Goal: Information Seeking & Learning: Learn about a topic

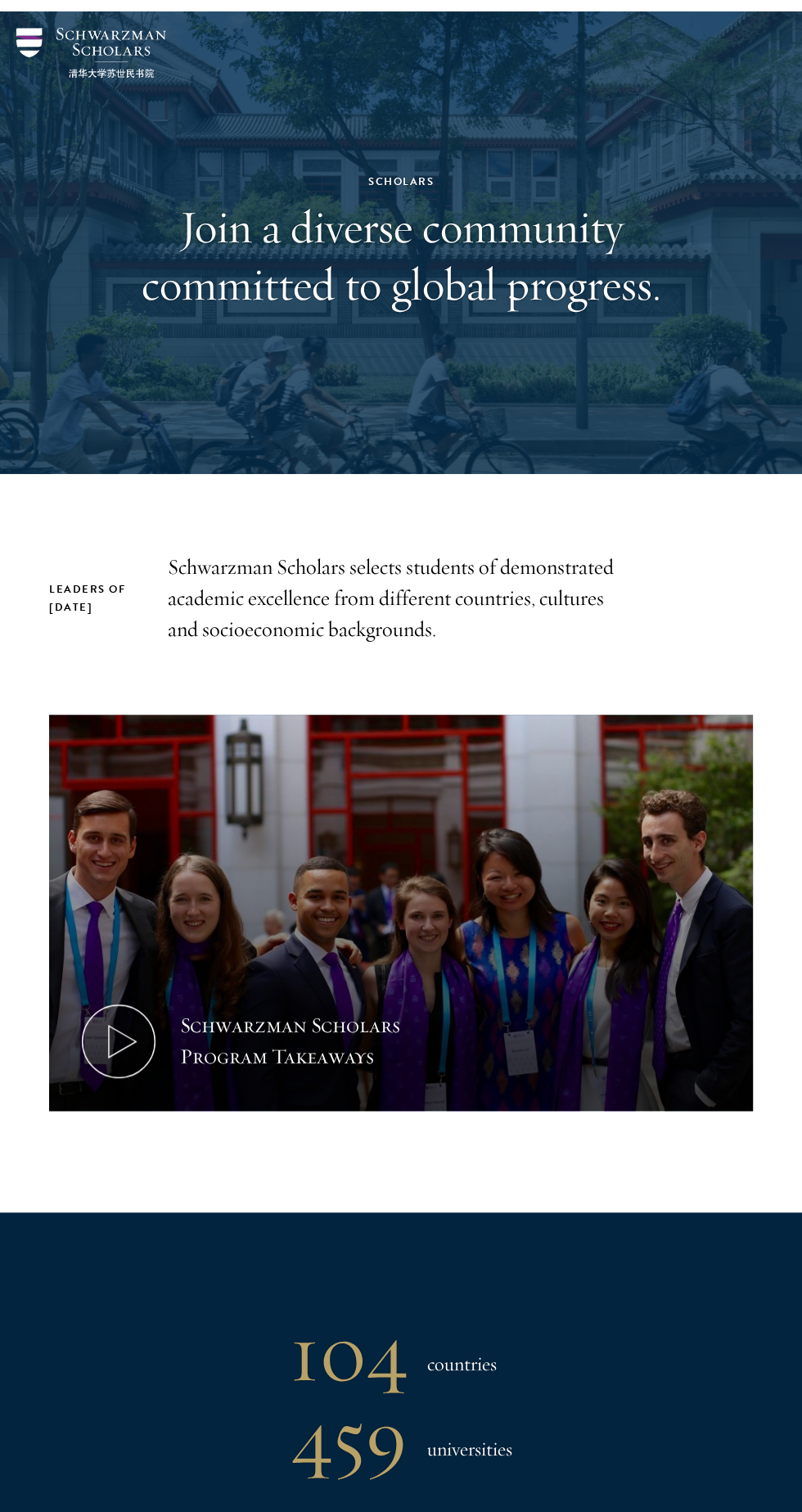
scroll to position [54, 0]
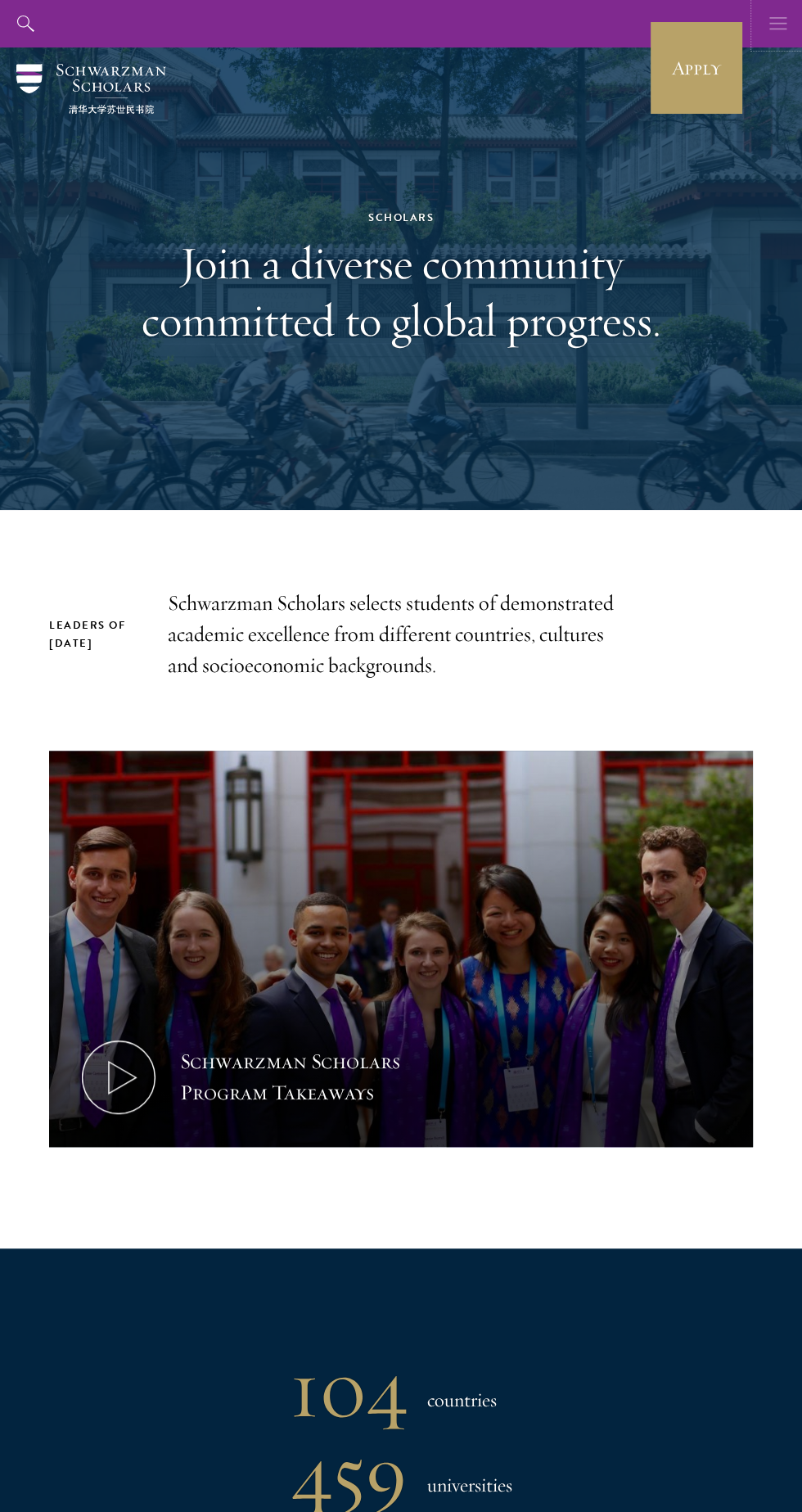
click at [758, 27] on button "button" at bounding box center [778, 23] width 48 height 48
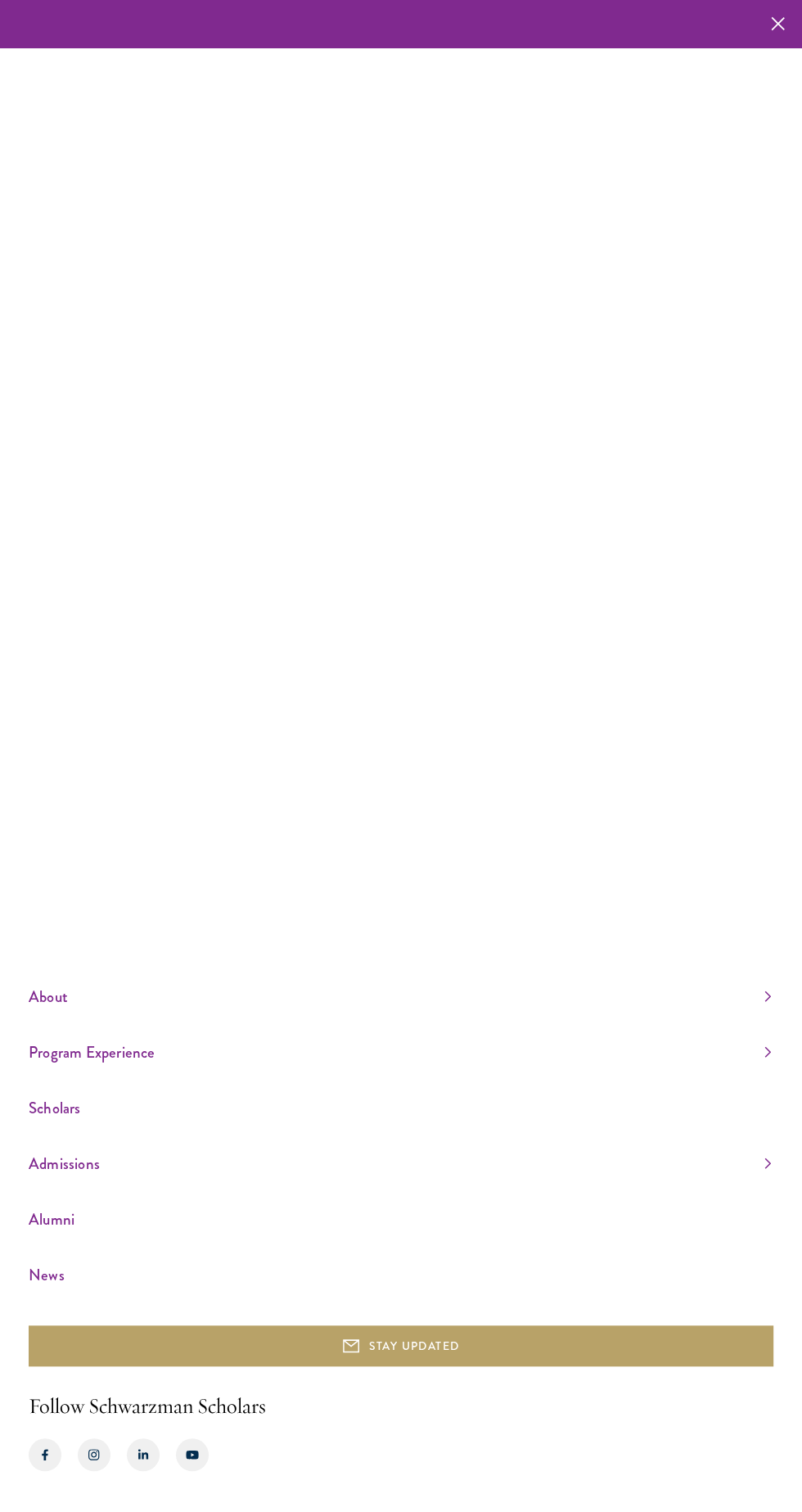
scroll to position [109, 0]
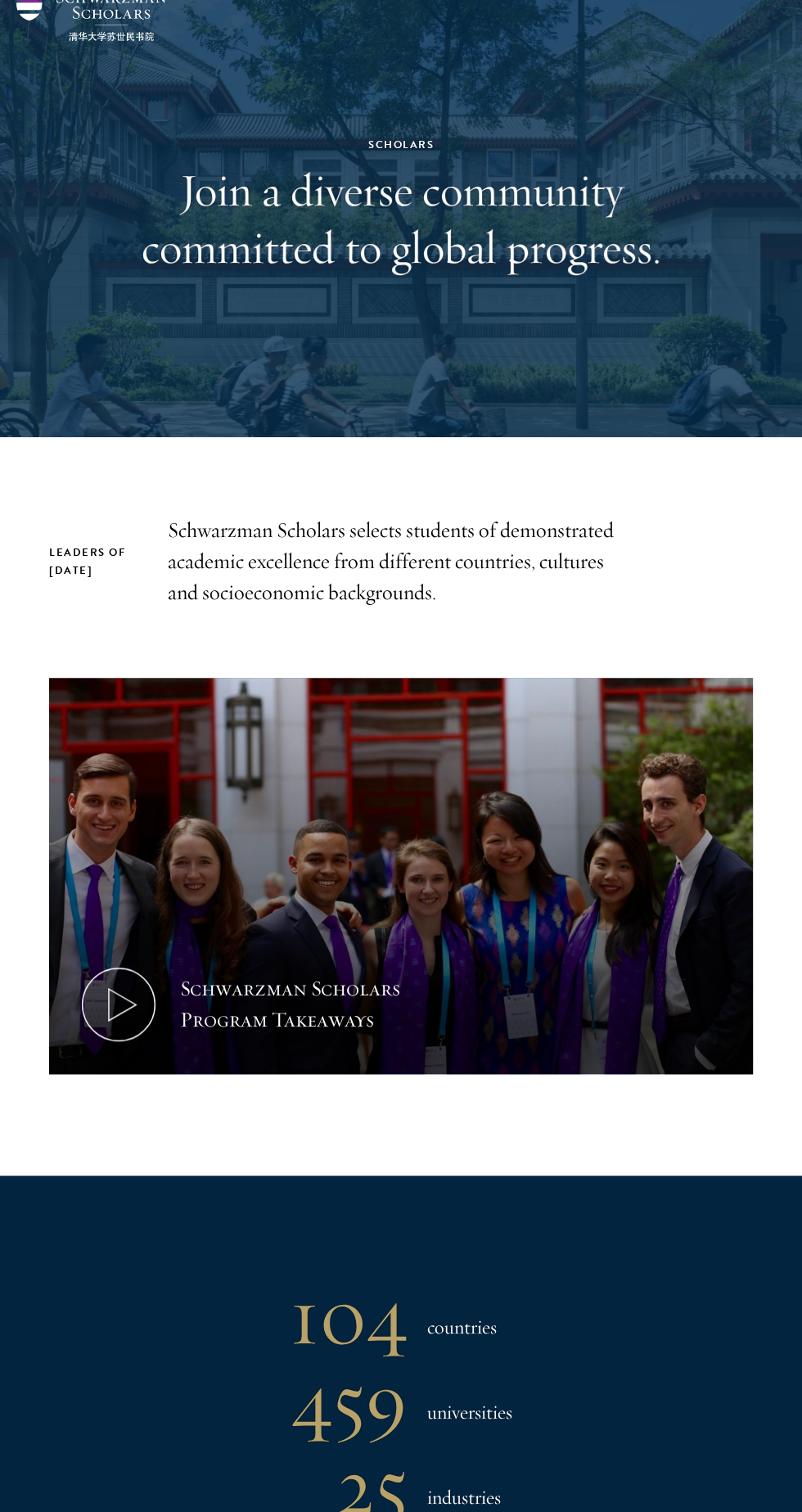
scroll to position [169, 0]
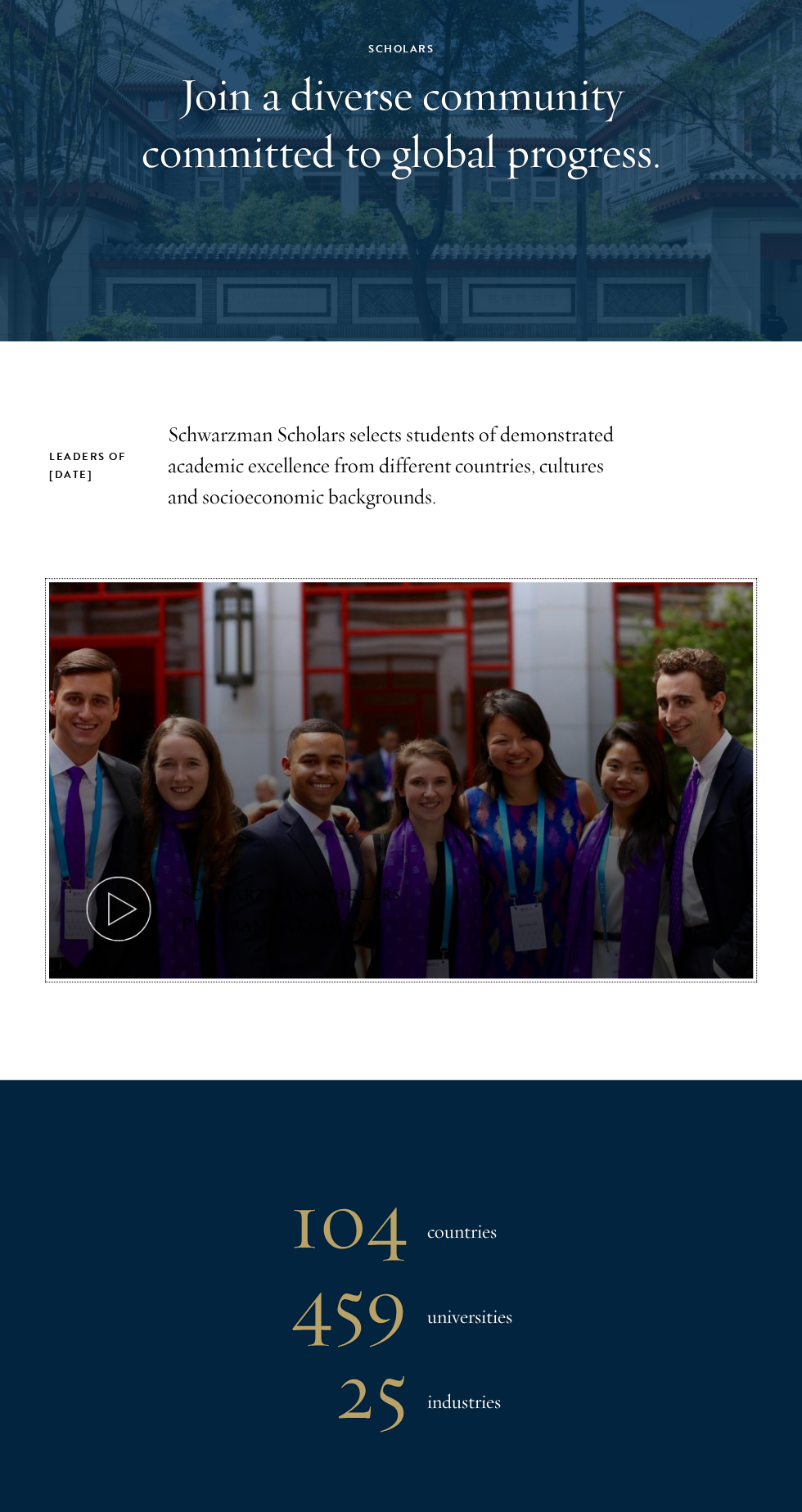
click at [140, 905] on icon at bounding box center [119, 909] width 74 height 74
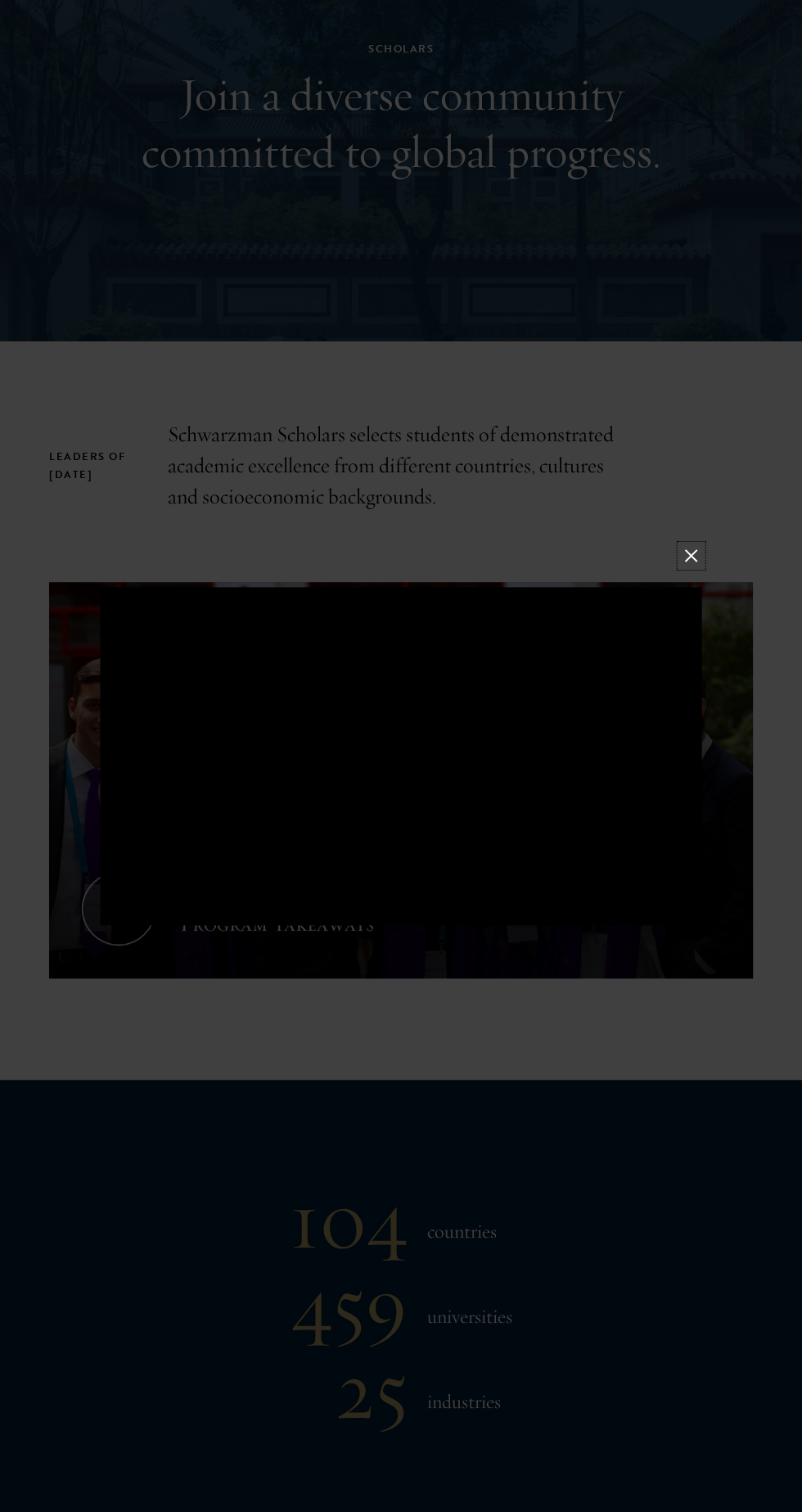
click at [691, 565] on button at bounding box center [691, 556] width 21 height 21
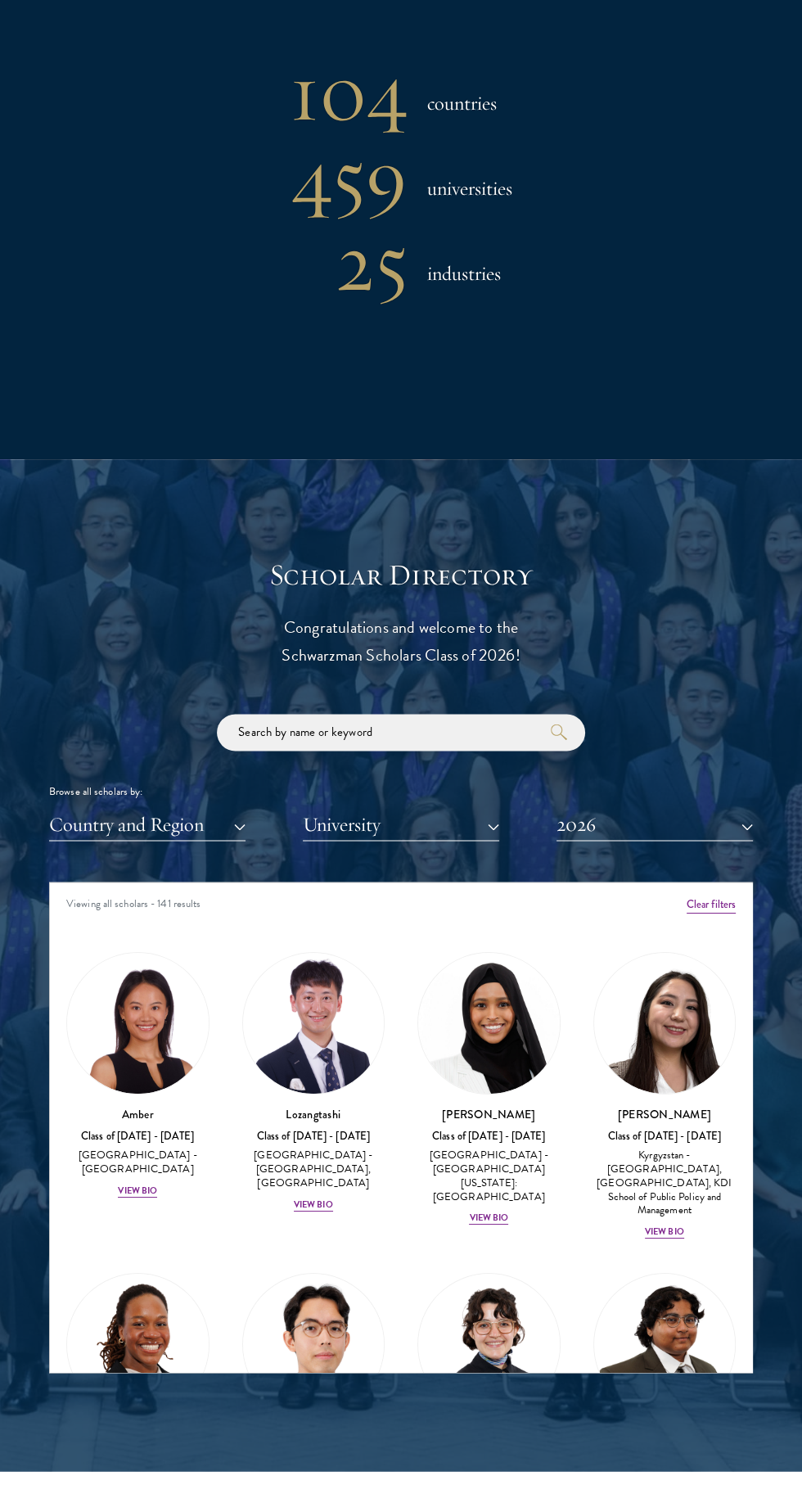
scroll to position [1306, 0]
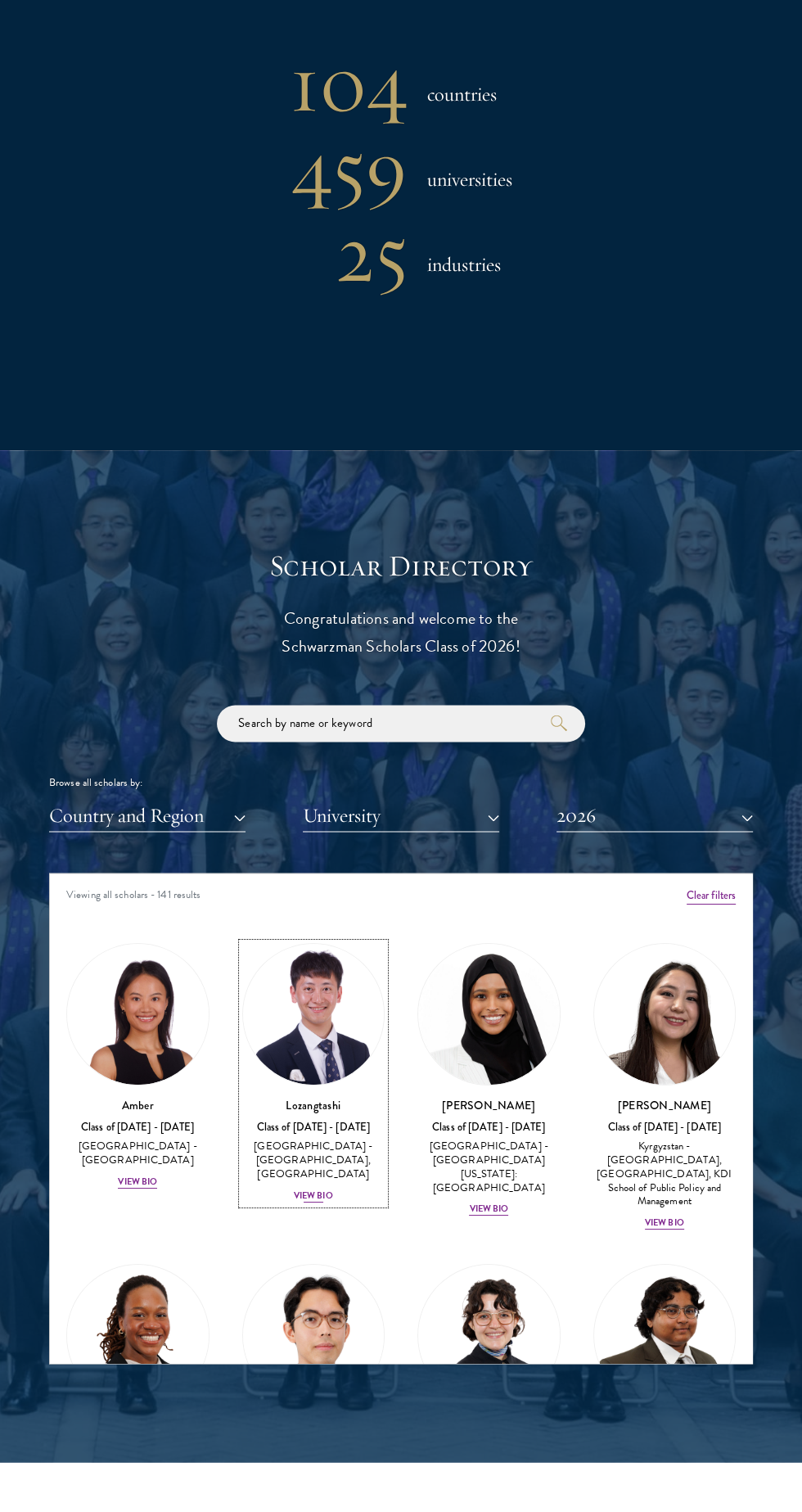
click at [294, 1198] on div "View Bio" at bounding box center [314, 1194] width 39 height 13
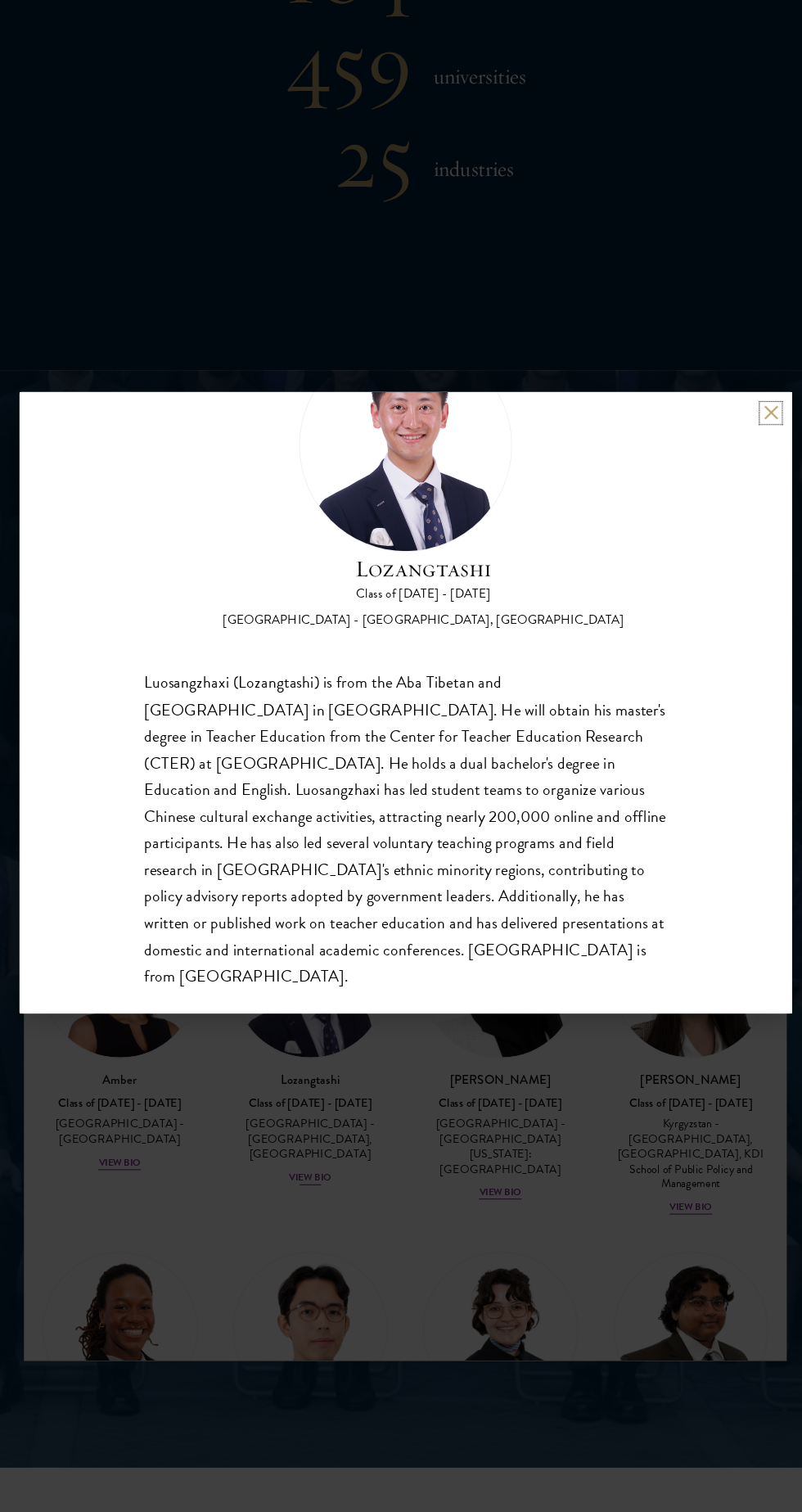
scroll to position [1357, 0]
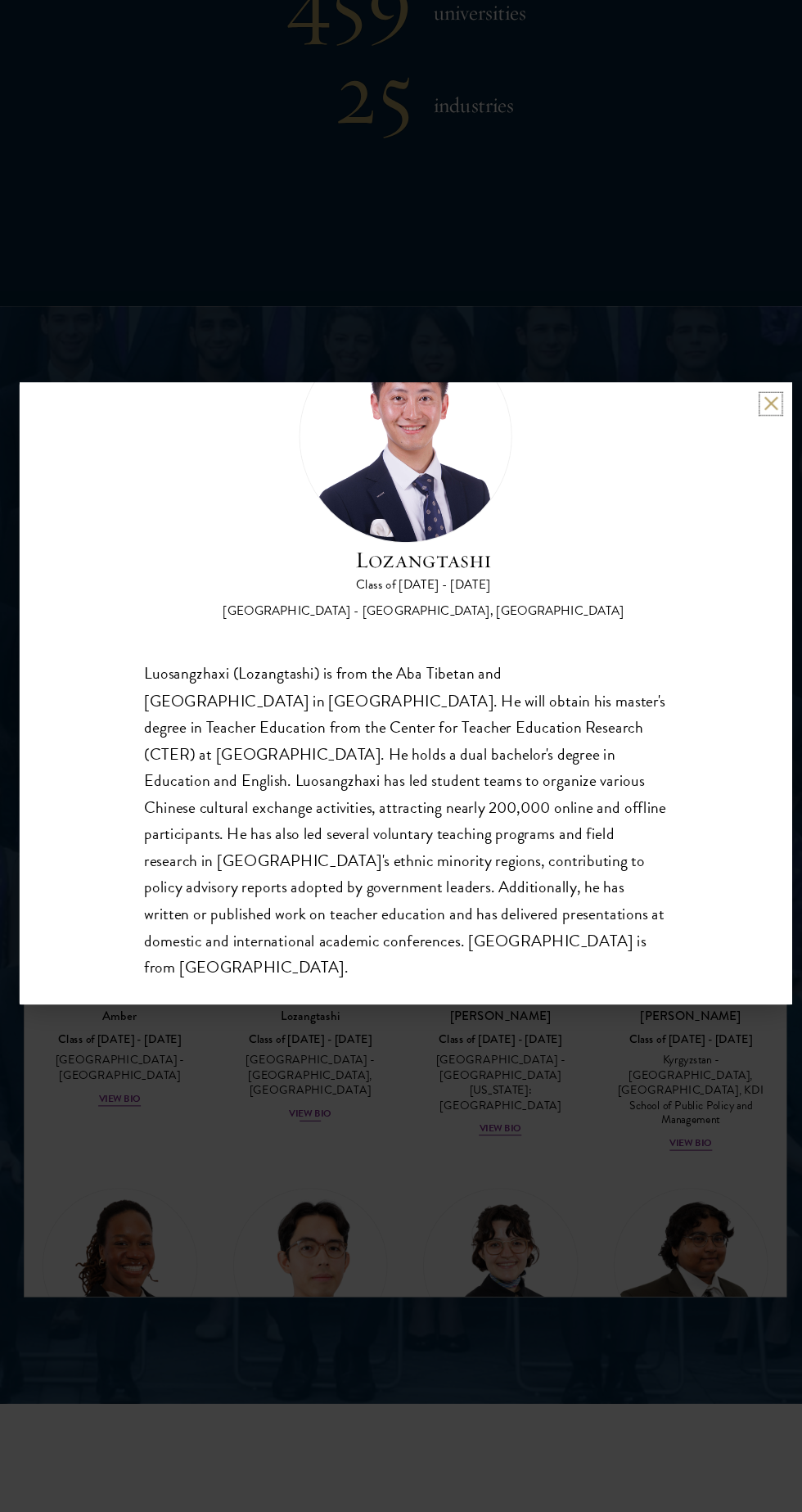
scroll to position [1306, 0]
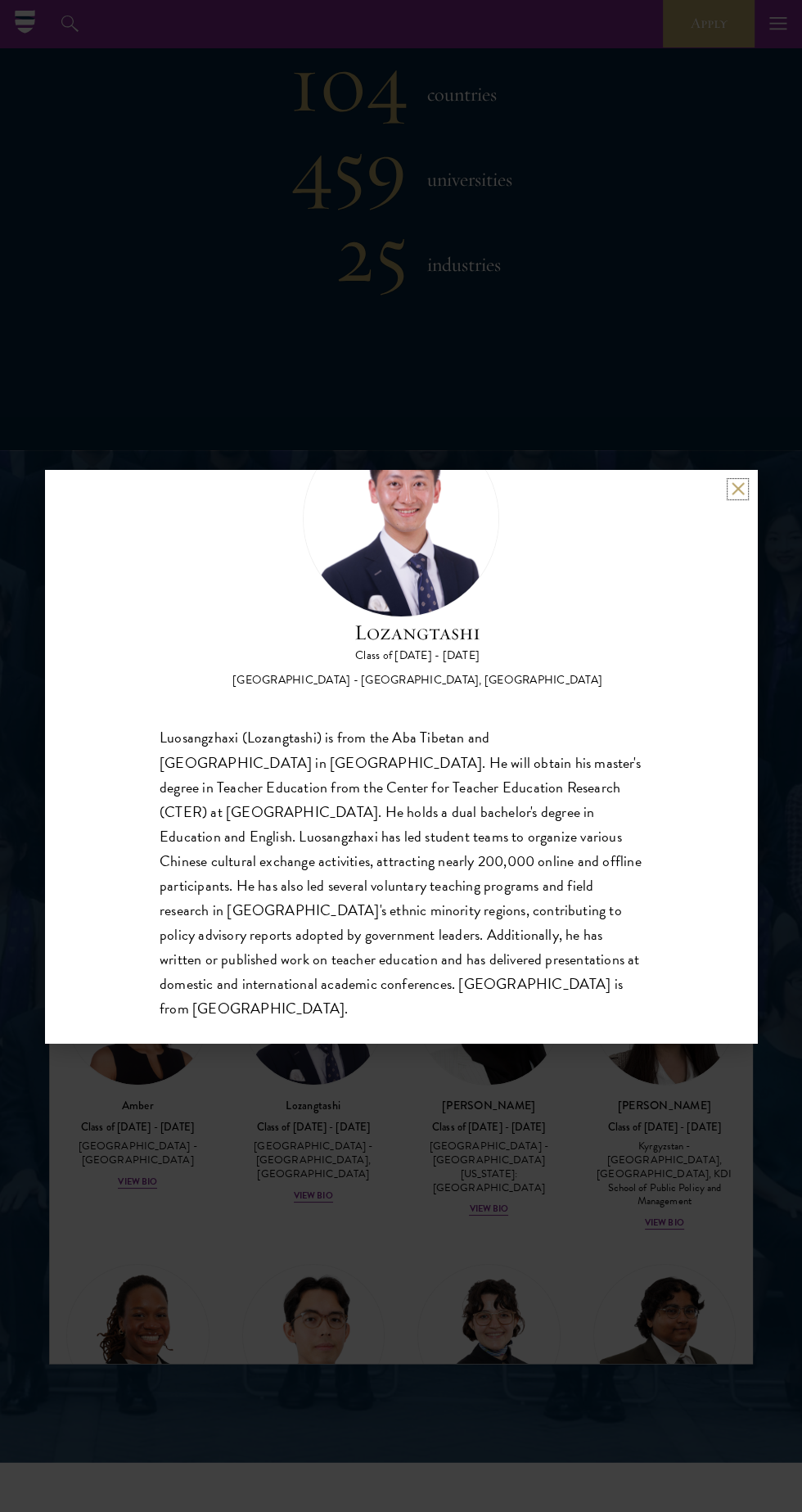
click at [738, 488] on button at bounding box center [738, 489] width 14 height 14
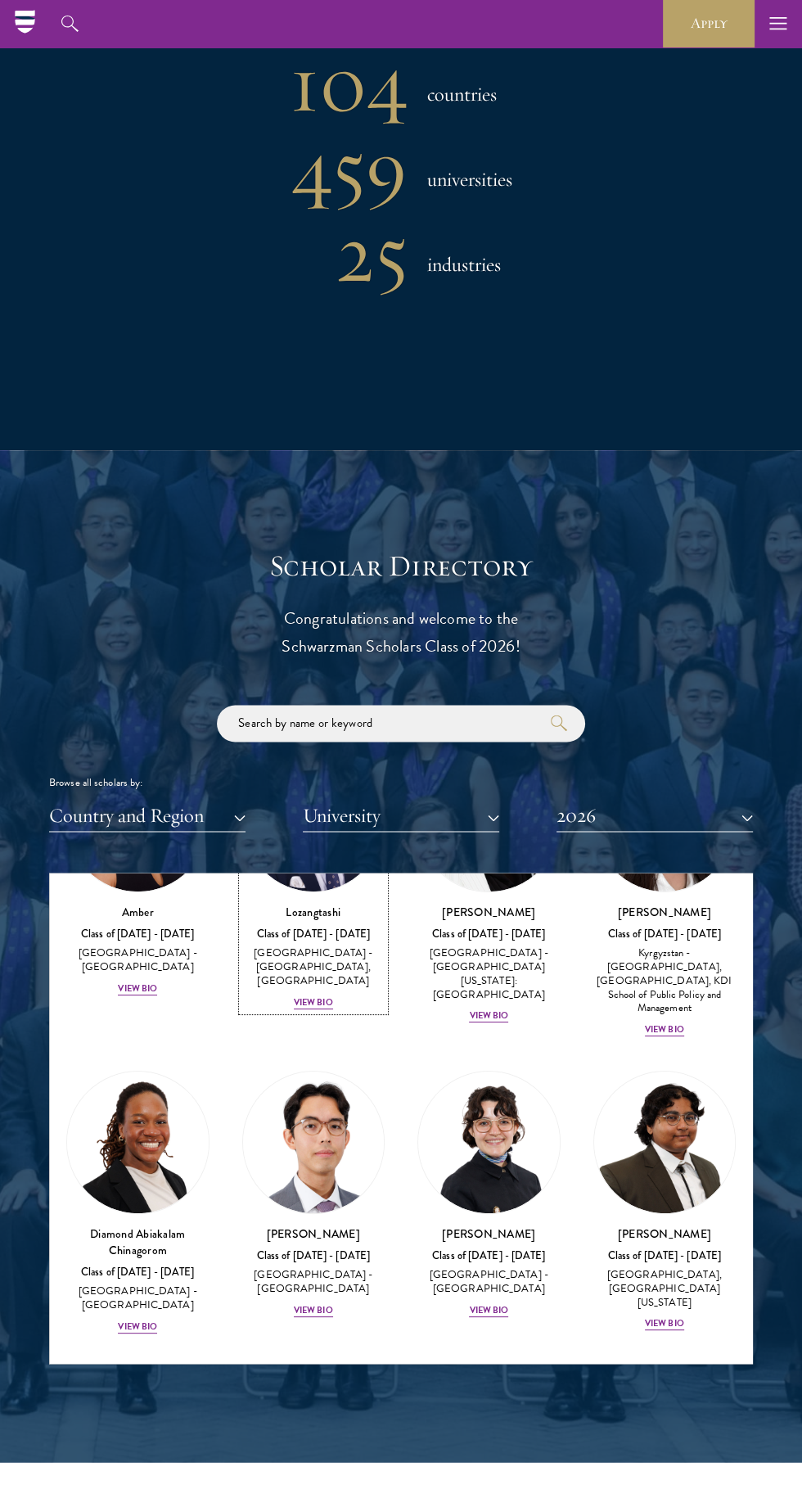
scroll to position [193, 0]
click at [474, 1009] on div "View Bio" at bounding box center [488, 1015] width 39 height 13
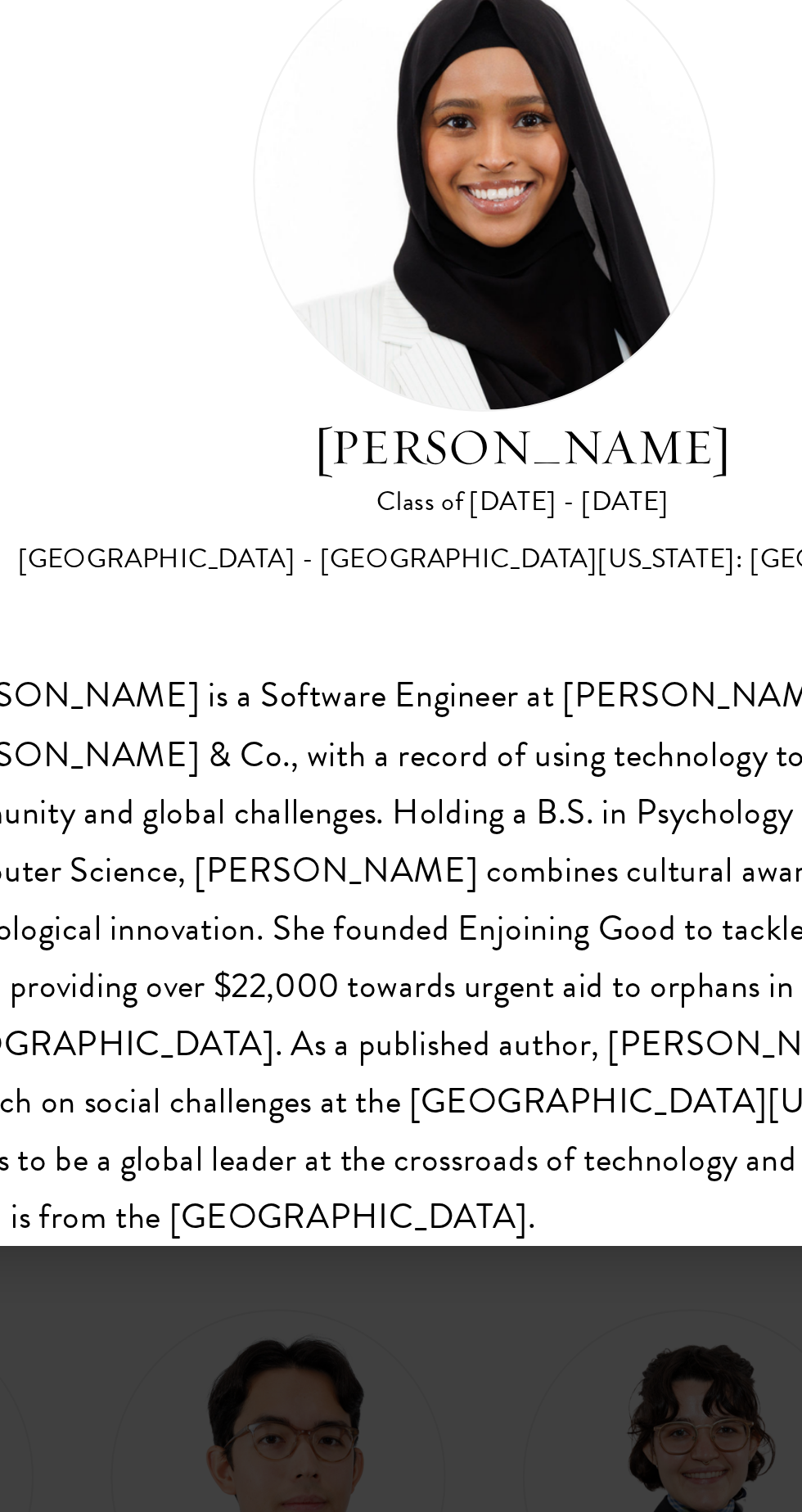
scroll to position [1306, 0]
